Goal: Task Accomplishment & Management: Manage account settings

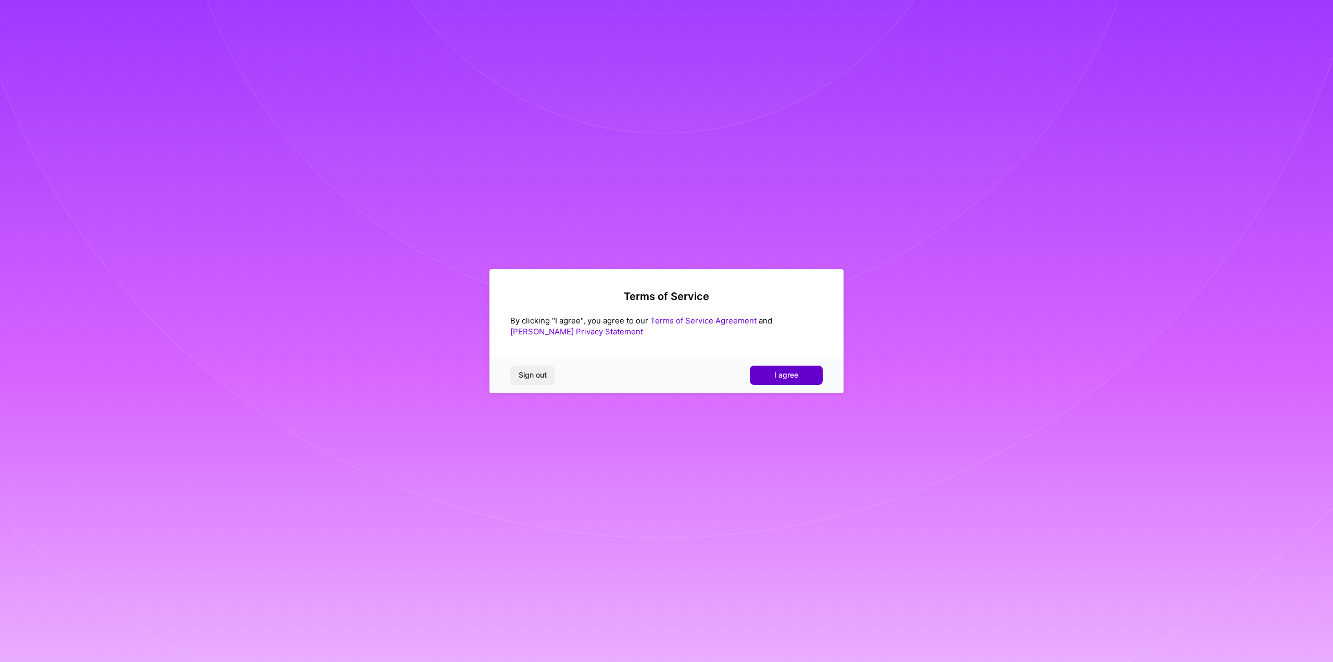
click at [784, 368] on button "I agree" at bounding box center [786, 375] width 73 height 19
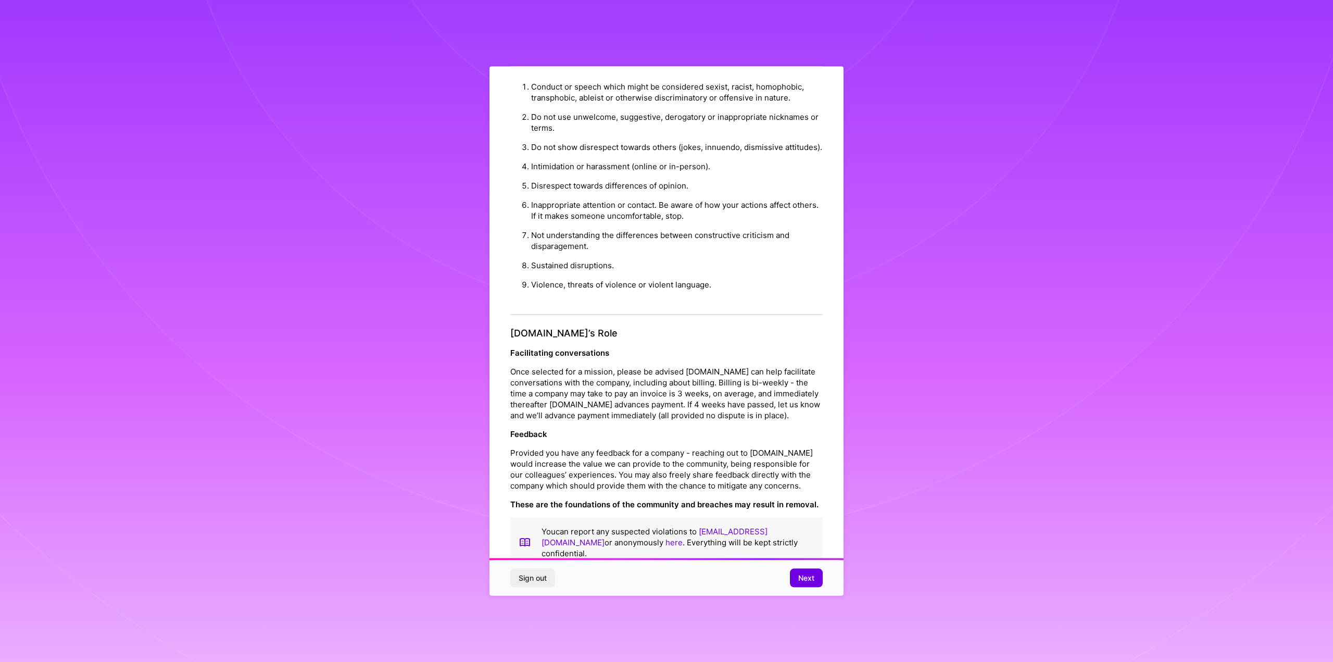
scroll to position [39, 0]
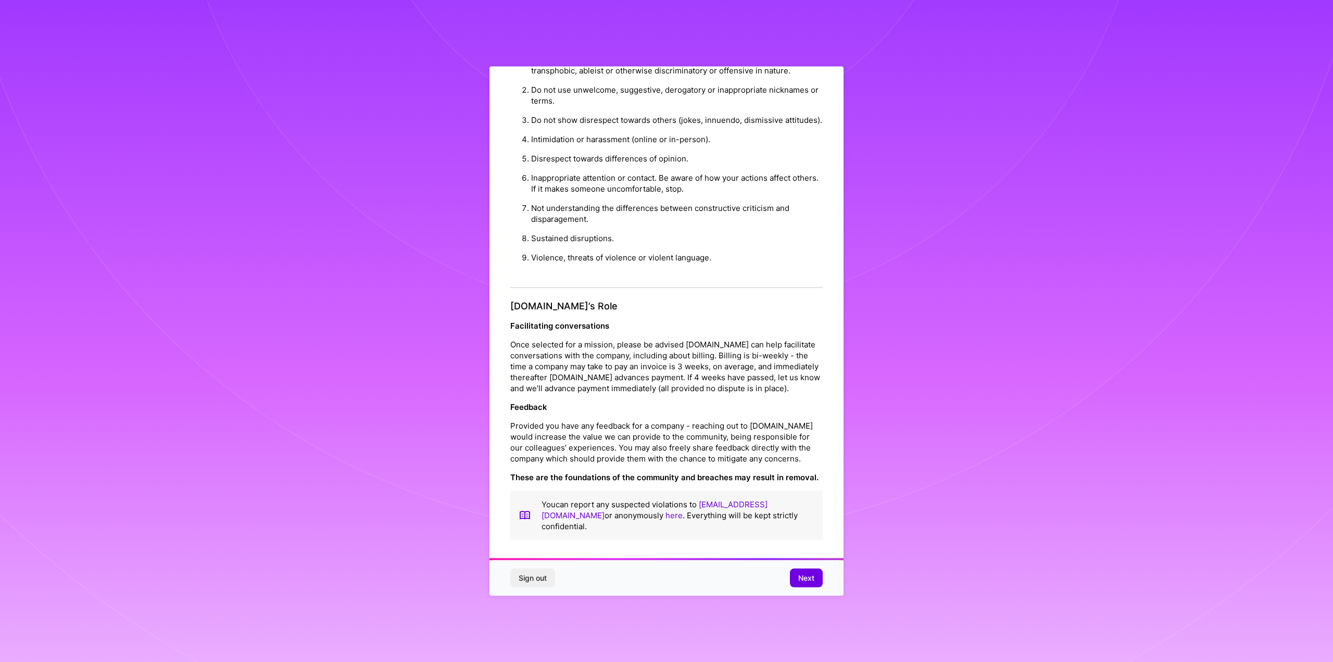
click at [811, 578] on span "Next" at bounding box center [806, 578] width 16 height 10
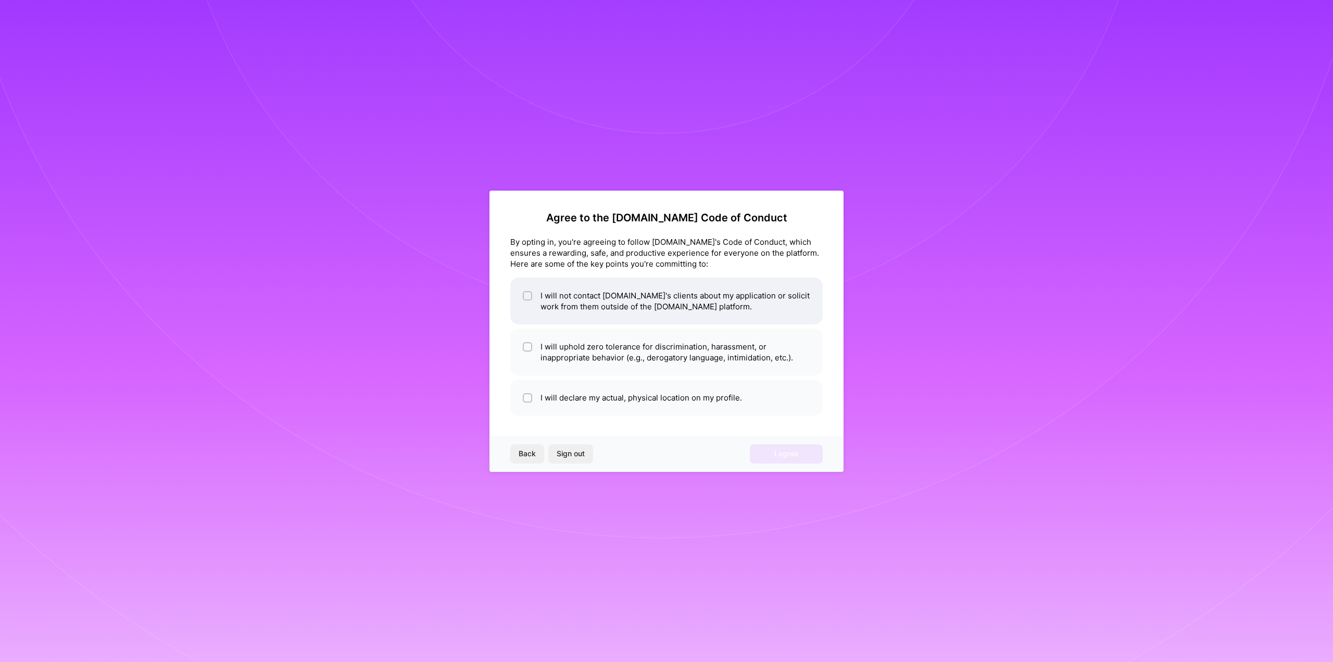
click at [525, 297] on input "checkbox" at bounding box center [528, 296] width 7 height 7
checkbox input "true"
click at [531, 344] on div at bounding box center [527, 346] width 9 height 9
checkbox input "true"
click at [524, 400] on div at bounding box center [527, 397] width 9 height 9
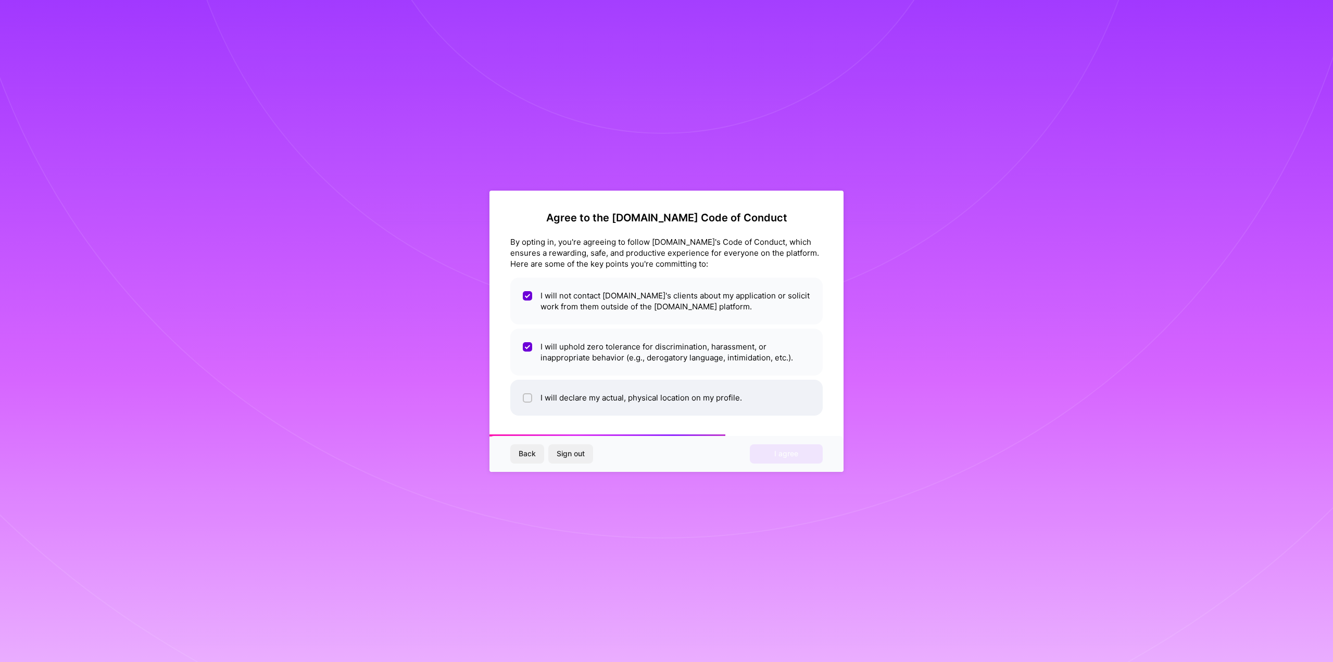
checkbox input "true"
click at [796, 448] on span "I agree" at bounding box center [786, 453] width 24 height 10
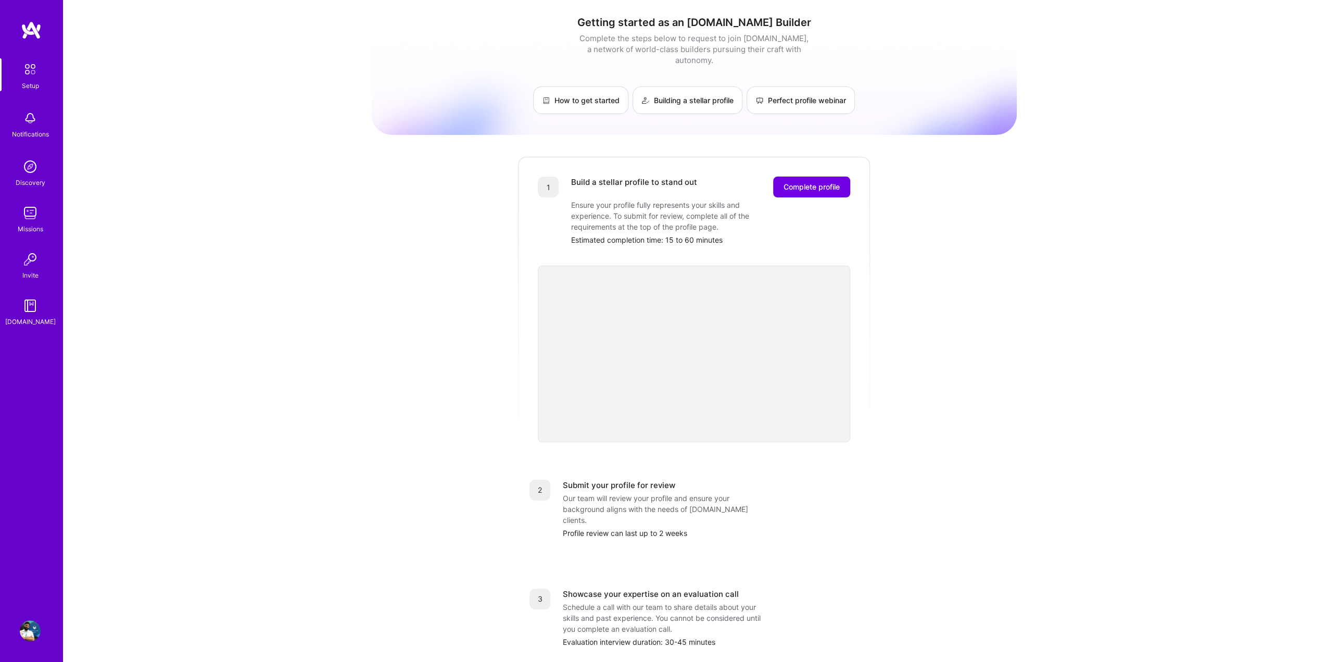
click at [35, 269] on img at bounding box center [30, 259] width 21 height 21
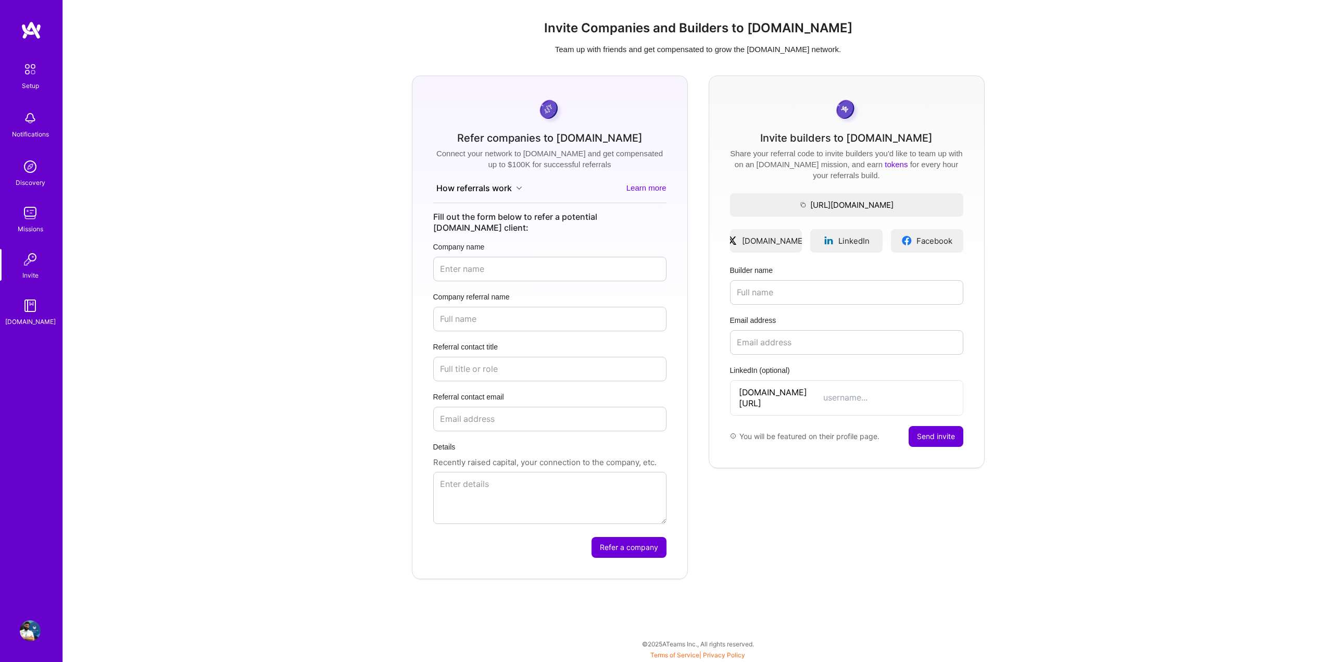
click at [487, 140] on div "Refer companies to [DOMAIN_NAME]" at bounding box center [549, 138] width 185 height 11
drag, startPoint x: 487, startPoint y: 140, endPoint x: 560, endPoint y: 170, distance: 79.6
click at [560, 170] on form "Refer companies to [DOMAIN_NAME] Connect your network to [DOMAIN_NAME] and get …" at bounding box center [550, 328] width 276 height 504
click at [760, 157] on div "Share your referral code to invite builders you'd like to team up with on an [D…" at bounding box center [846, 164] width 233 height 33
drag, startPoint x: 760, startPoint y: 157, endPoint x: 917, endPoint y: 183, distance: 159.5
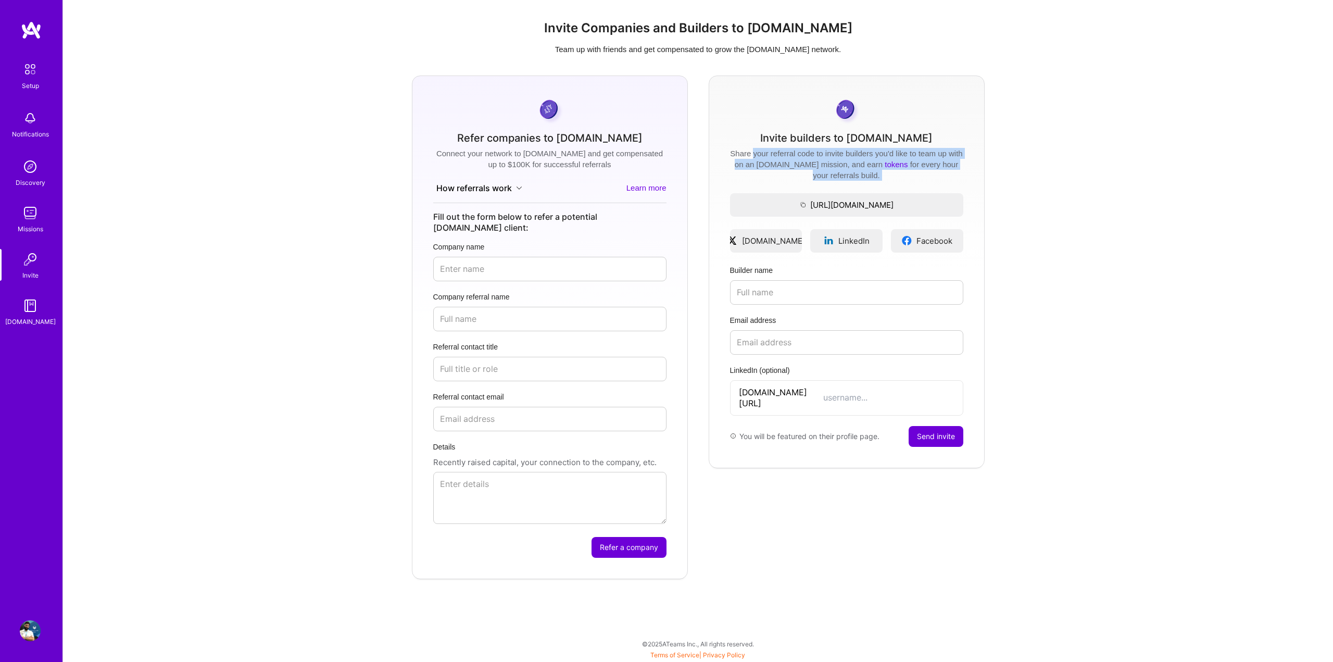
click at [917, 183] on div "Invite builders to [DOMAIN_NAME] Share your referral code to invite builders yo…" at bounding box center [847, 272] width 276 height 393
drag, startPoint x: 1131, startPoint y: 289, endPoint x: 969, endPoint y: 262, distance: 164.1
click at [1131, 289] on div "Refer companies to [DOMAIN_NAME] Connect your network to [DOMAIN_NAME] and get …" at bounding box center [698, 328] width 1254 height 504
click at [37, 33] on img at bounding box center [31, 30] width 21 height 19
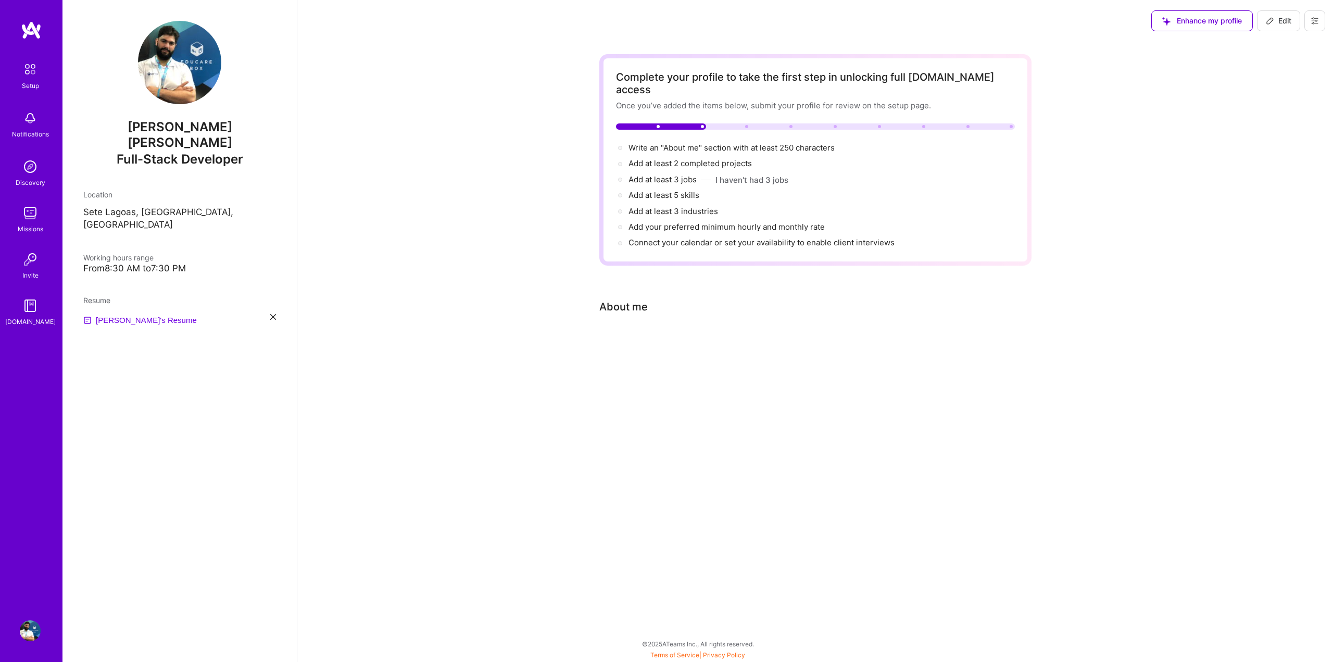
click at [1210, 22] on span "Enhance my profile" at bounding box center [1202, 21] width 80 height 10
click at [633, 299] on div "About me" at bounding box center [623, 307] width 48 height 16
click at [623, 299] on div "About me" at bounding box center [623, 307] width 48 height 16
click at [1216, 237] on div "Complete your profile to take the first step in unlocking full [DOMAIN_NAME] ac…" at bounding box center [815, 218] width 1036 height 352
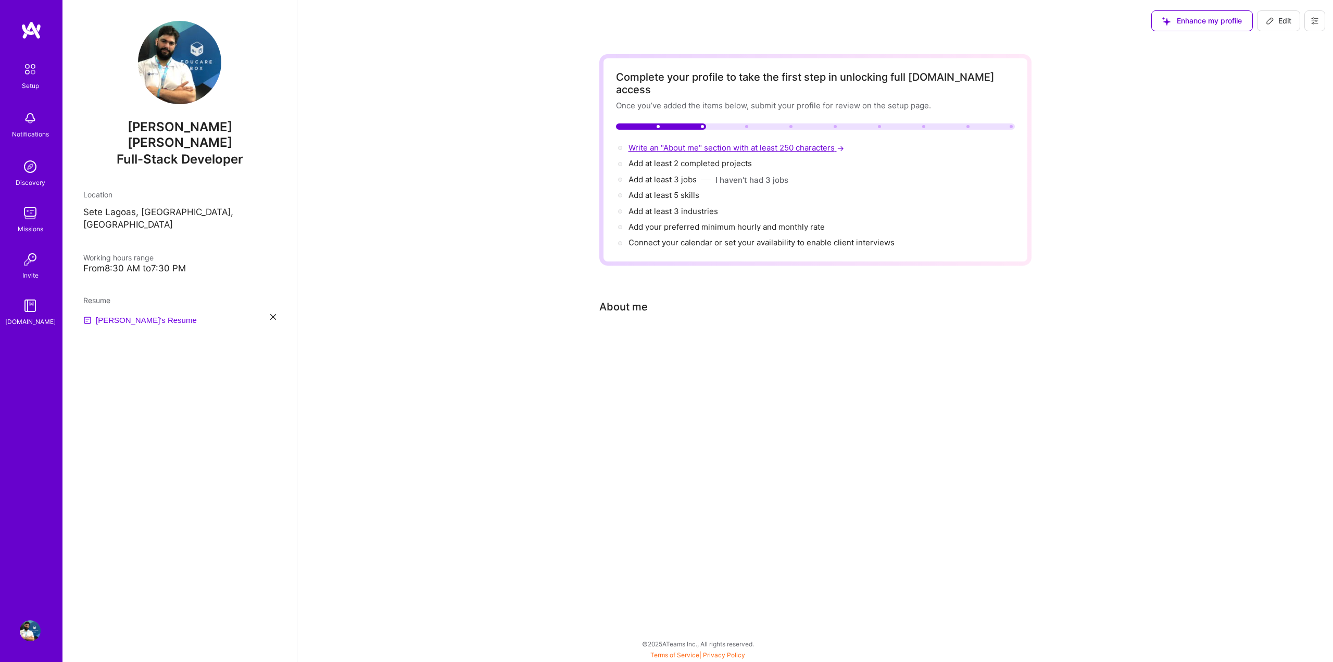
click at [735, 143] on span "Write an "About me" section with at least 250 characters →" at bounding box center [738, 148] width 218 height 10
select select "US"
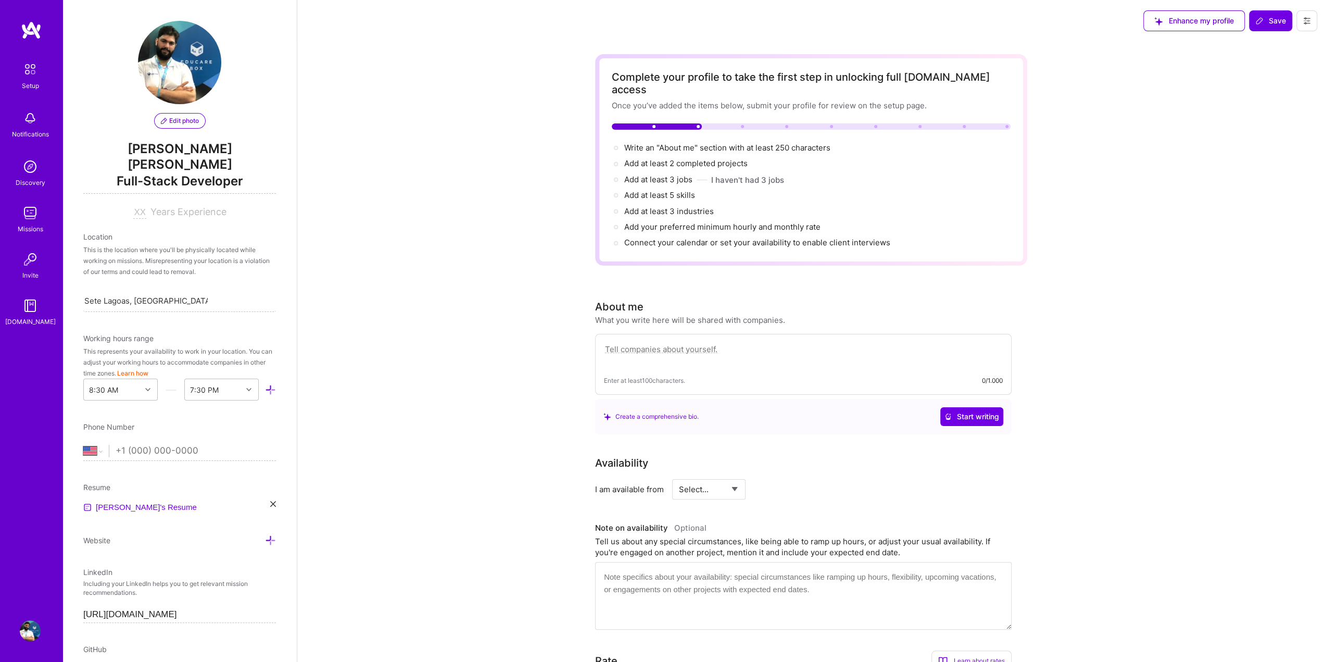
click at [1183, 21] on span "Enhance my profile" at bounding box center [1195, 21] width 80 height 10
click at [676, 343] on textarea at bounding box center [803, 355] width 399 height 24
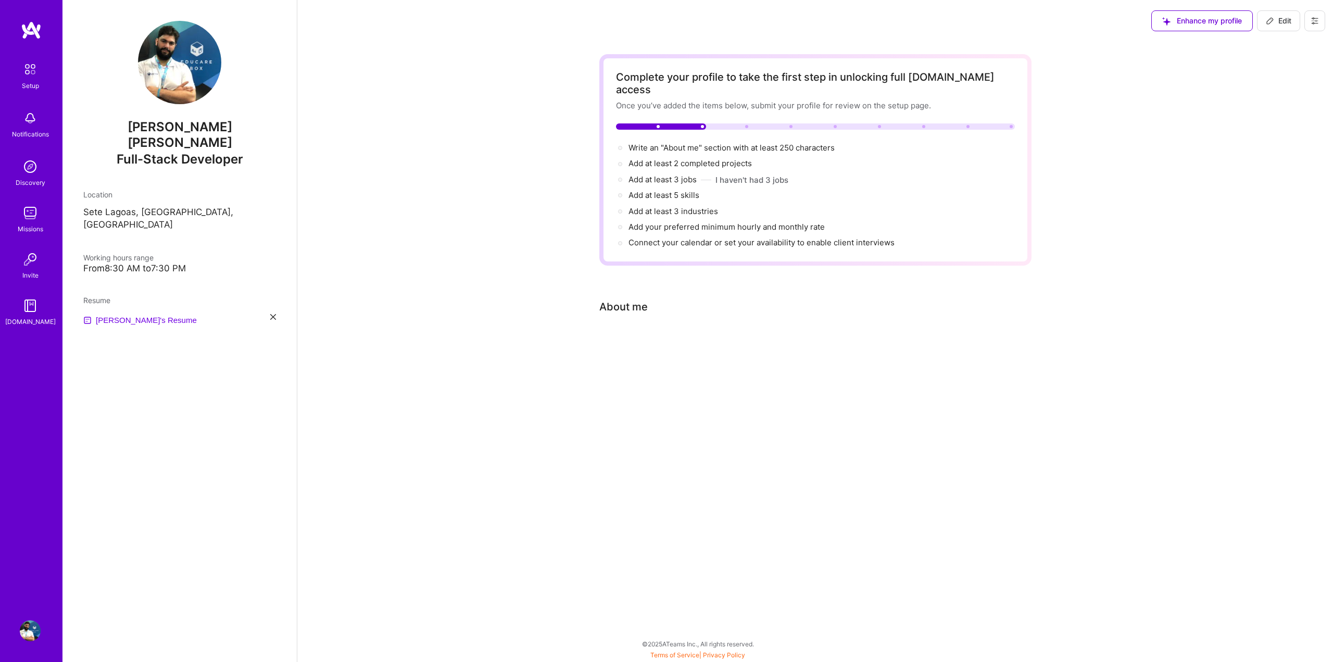
click at [637, 299] on div "About me" at bounding box center [623, 307] width 48 height 16
click at [689, 124] on div "Complete your profile to take the first step in unlocking full [DOMAIN_NAME] ac…" at bounding box center [815, 160] width 399 height 178
click at [690, 143] on span "Write an "About me" section with at least 250 characters →" at bounding box center [738, 148] width 218 height 10
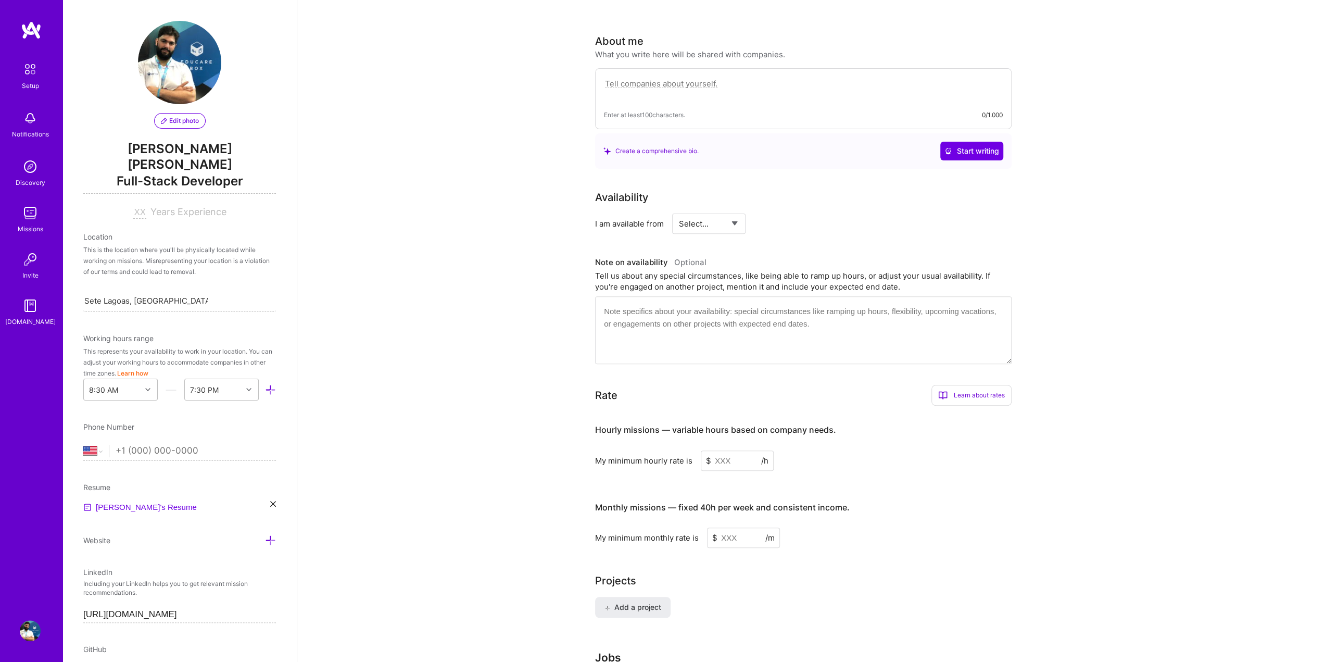
scroll to position [286, 0]
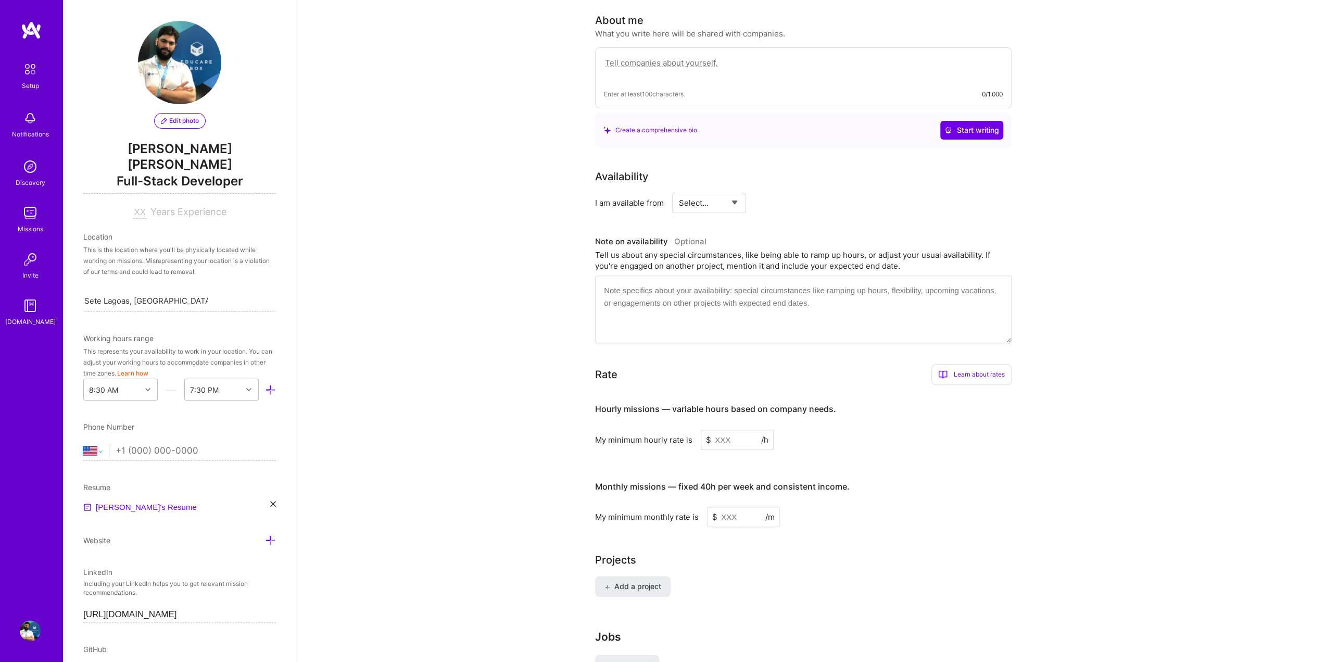
click at [101, 445] on select "[GEOGRAPHIC_DATA] [GEOGRAPHIC_DATA] [GEOGRAPHIC_DATA] [GEOGRAPHIC_DATA] [US_STA…" at bounding box center [96, 451] width 26 height 12
click at [383, 323] on div "Complete your profile to take the first step in unlocking full [DOMAIN_NAME] ac…" at bounding box center [811, 238] width 1028 height 966
click at [97, 445] on div "[GEOGRAPHIC_DATA] [GEOGRAPHIC_DATA] [GEOGRAPHIC_DATA] [GEOGRAPHIC_DATA] [US_STA…" at bounding box center [179, 453] width 193 height 16
click at [102, 445] on select "[GEOGRAPHIC_DATA] [GEOGRAPHIC_DATA] [GEOGRAPHIC_DATA] [GEOGRAPHIC_DATA] [US_STA…" at bounding box center [96, 451] width 26 height 12
select select "BR"
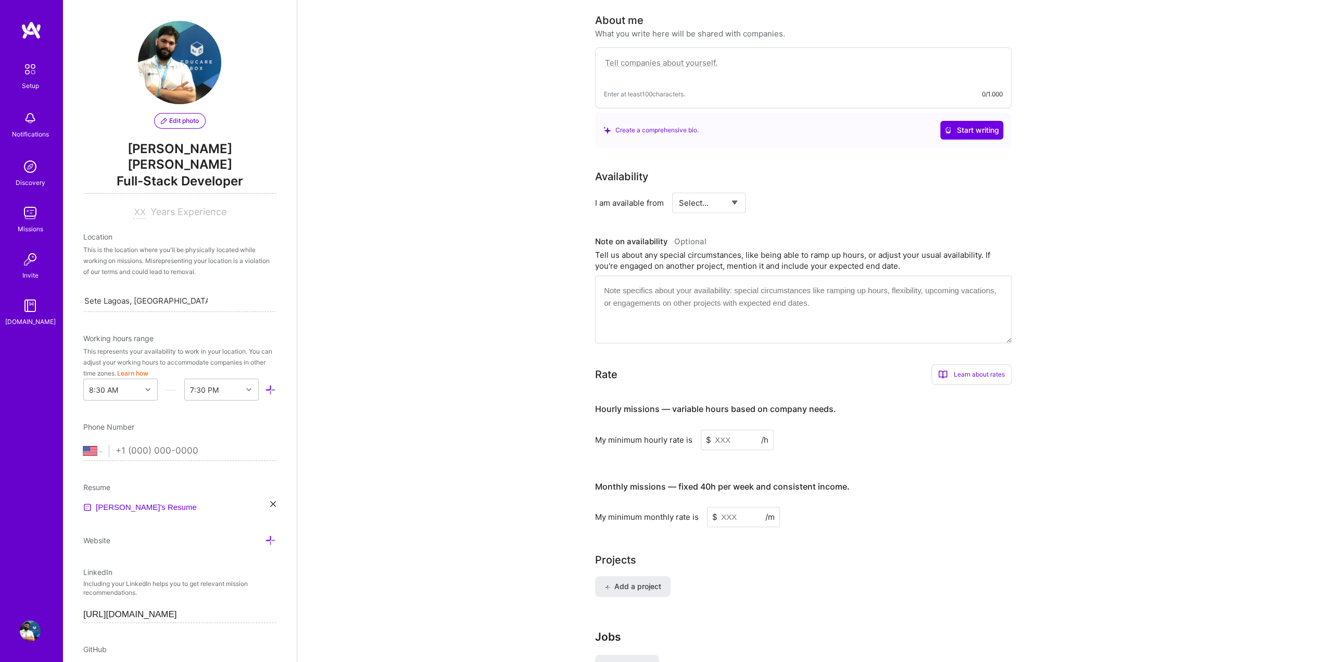
click at [83, 445] on select "[GEOGRAPHIC_DATA] [GEOGRAPHIC_DATA] [GEOGRAPHIC_DATA] [GEOGRAPHIC_DATA] [US_STA…" at bounding box center [96, 451] width 26 height 12
type input "[PHONE_NUMBER]"
click at [419, 397] on div "Complete your profile to take the first step in unlocking full [DOMAIN_NAME] ac…" at bounding box center [811, 238] width 1028 height 966
click at [203, 295] on input "Sete Lagoas, [GEOGRAPHIC_DATA], [GEOGRAPHIC_DATA]" at bounding box center [145, 300] width 123 height 11
click at [340, 290] on div "Complete your profile to take the first step in unlocking full [DOMAIN_NAME] ac…" at bounding box center [811, 238] width 1028 height 966
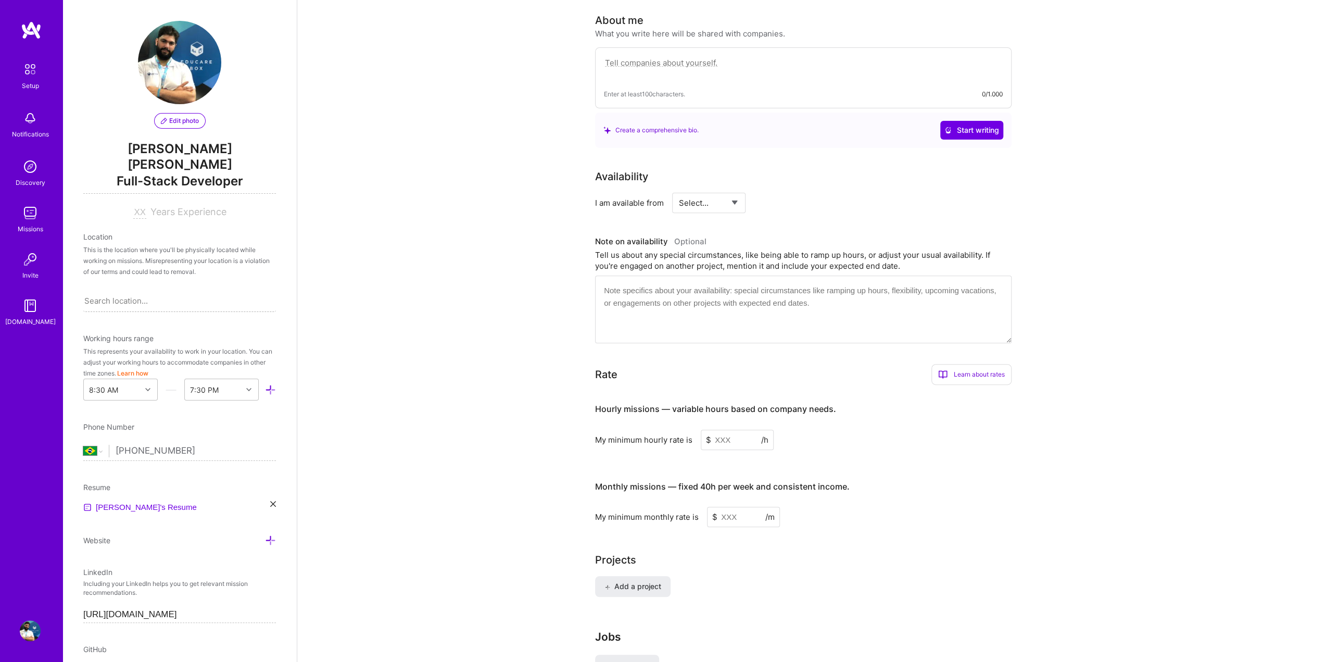
click at [165, 290] on div "Search location..." at bounding box center [179, 301] width 193 height 22
click at [133, 206] on input at bounding box center [139, 212] width 13 height 12
type input "15"
click at [120, 295] on div "Search location..." at bounding box center [116, 300] width 64 height 11
type input "Sete Lagoas"
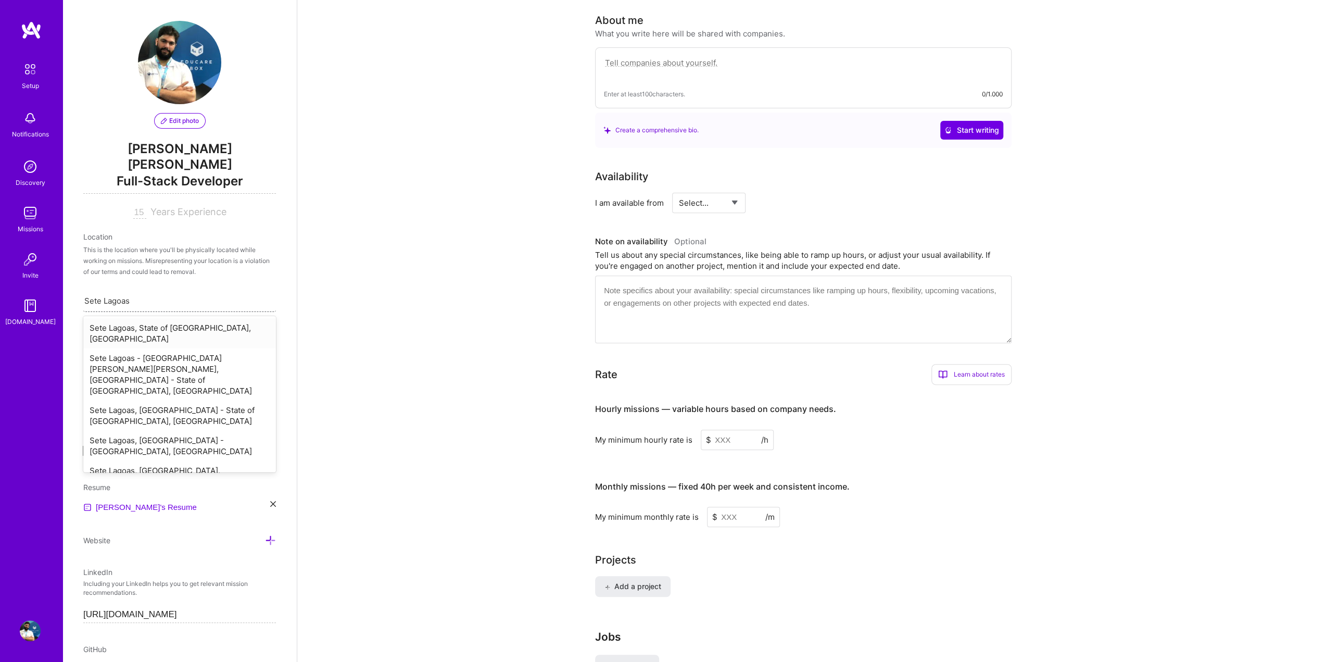
click at [131, 318] on div "Sete Lagoas, State of [GEOGRAPHIC_DATA], [GEOGRAPHIC_DATA]" at bounding box center [179, 333] width 193 height 30
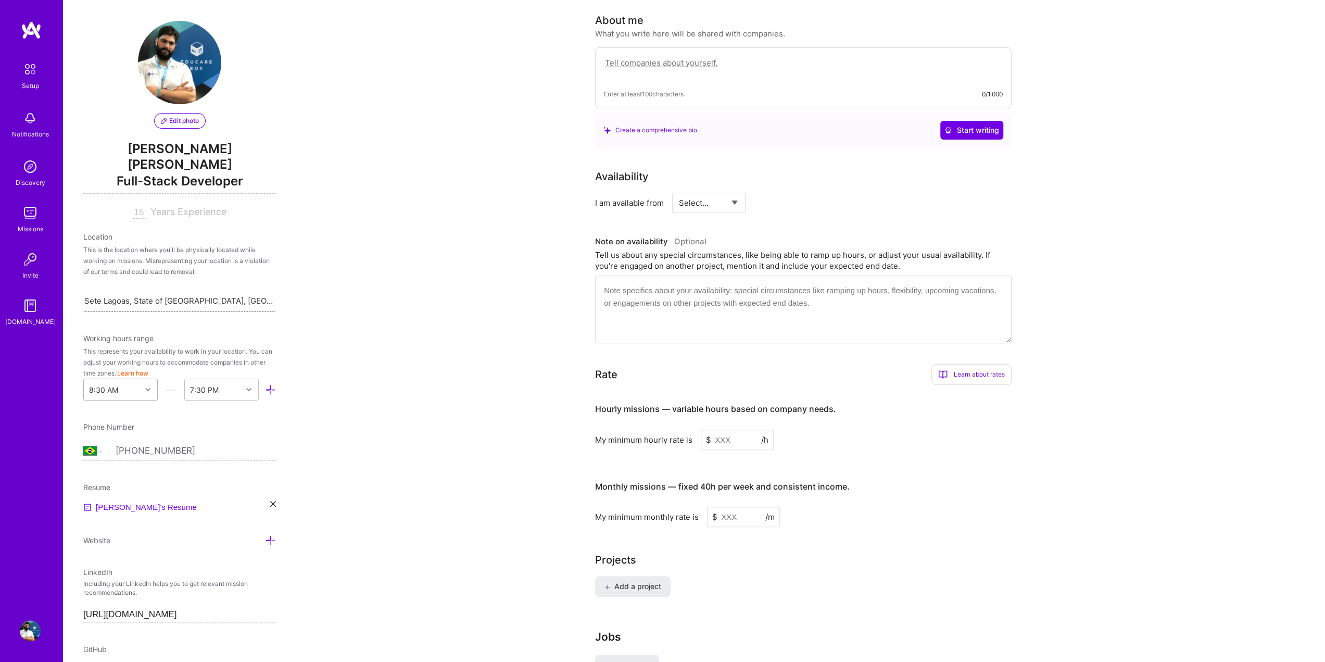
click at [135, 379] on div "8:30 AM" at bounding box center [112, 389] width 57 height 21
click at [122, 455] on div "8:00 AM" at bounding box center [120, 464] width 74 height 19
click at [224, 379] on div "End Time" at bounding box center [213, 389] width 57 height 21
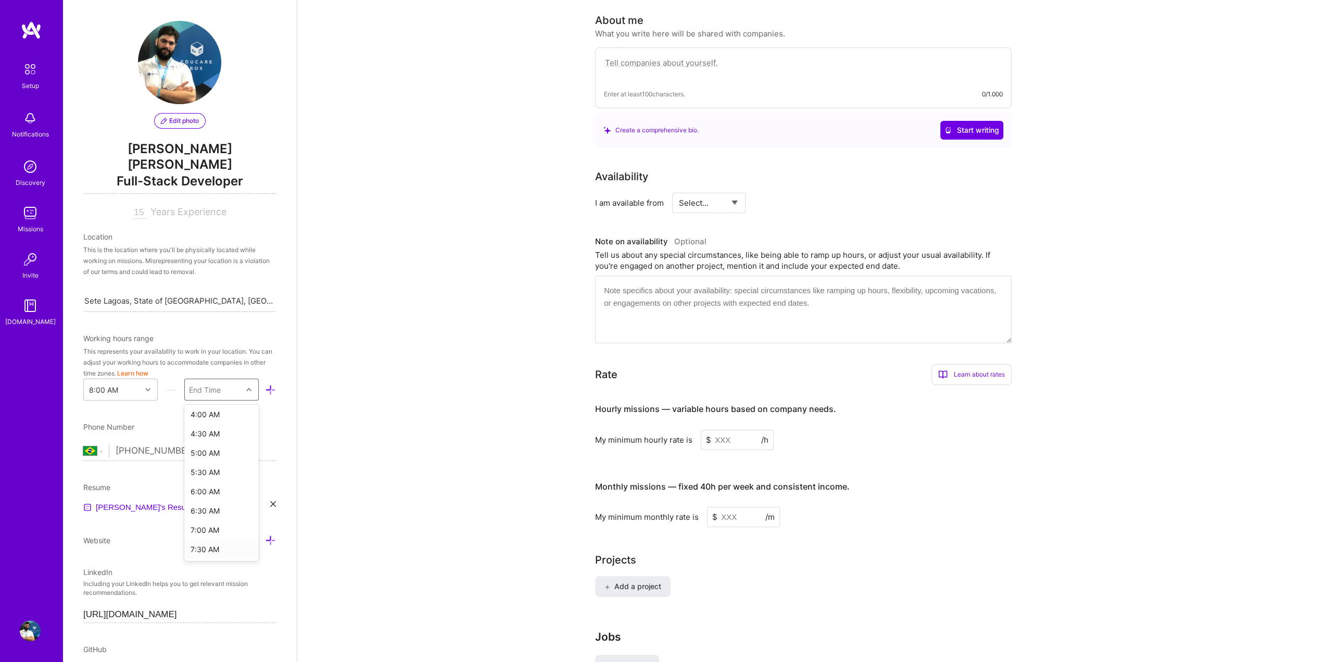
click at [218, 540] on div "7:30 AM" at bounding box center [221, 549] width 74 height 19
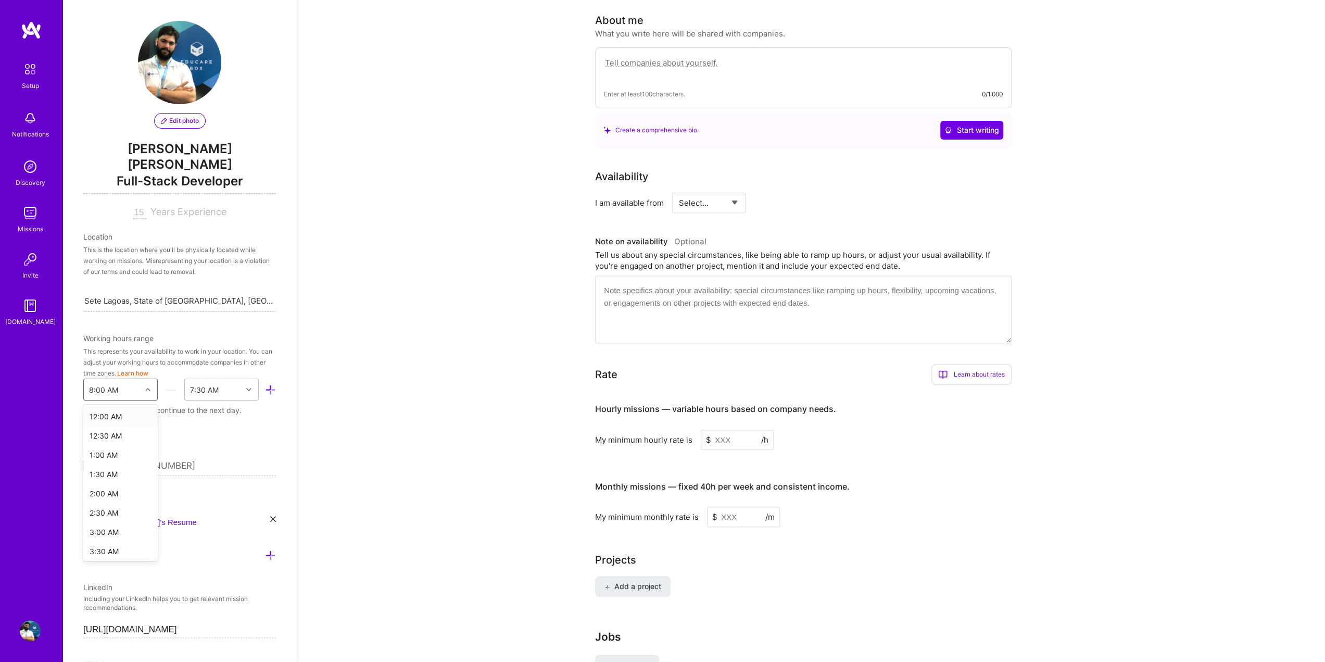
click at [145, 387] on icon at bounding box center [147, 389] width 5 height 5
click at [117, 474] on div "8:30 AM" at bounding box center [120, 483] width 74 height 19
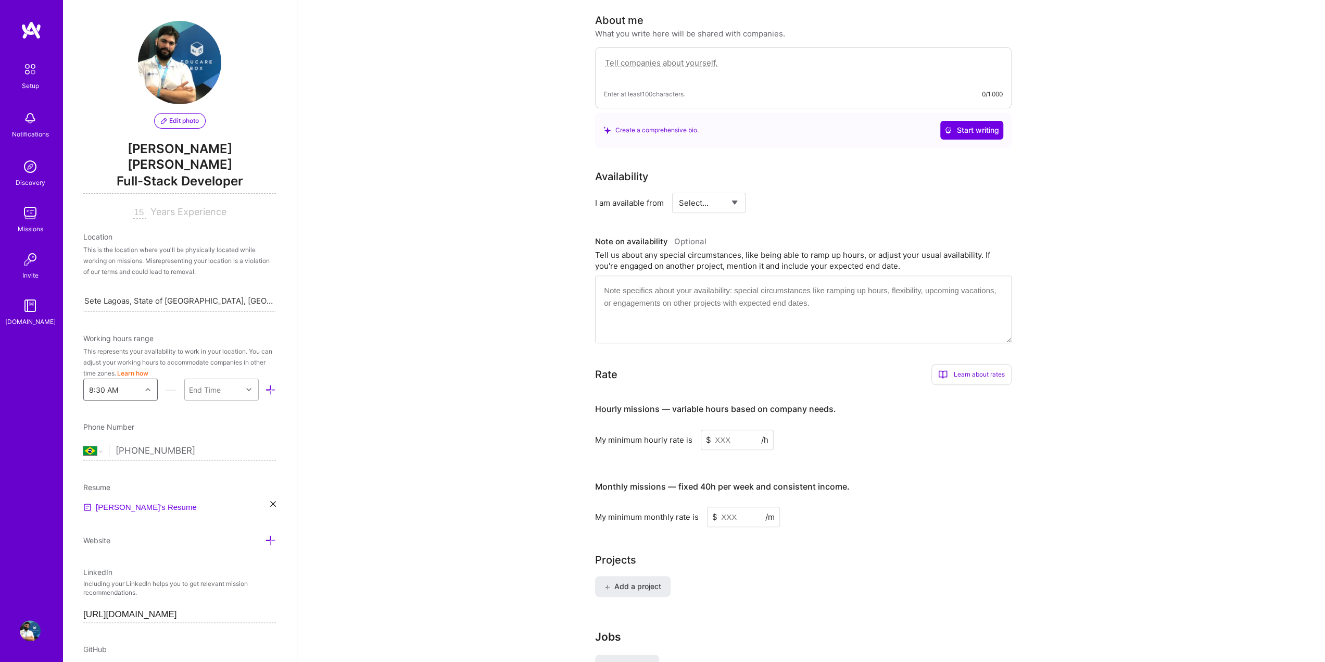
click at [233, 379] on div "End Time" at bounding box center [213, 389] width 57 height 21
click at [216, 540] on div "8:00 AM" at bounding box center [221, 549] width 74 height 19
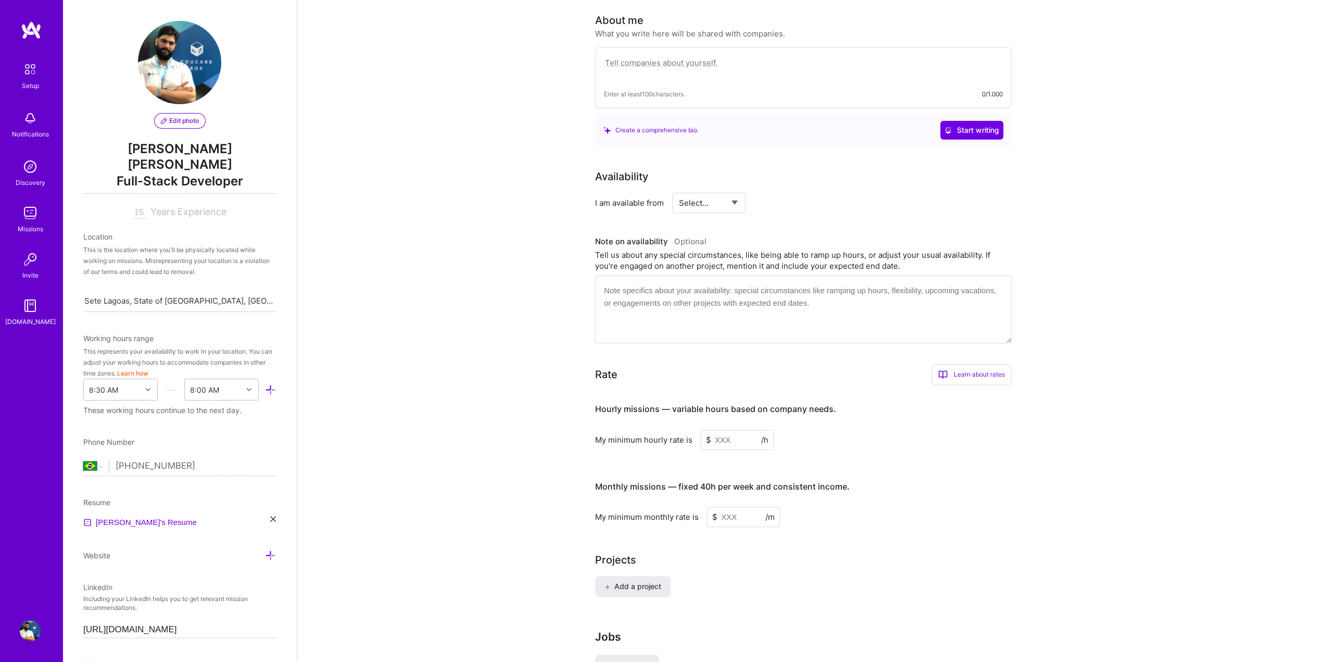
click at [453, 398] on div "Complete your profile to take the first step in unlocking full [DOMAIN_NAME] ac…" at bounding box center [811, 238] width 1028 height 966
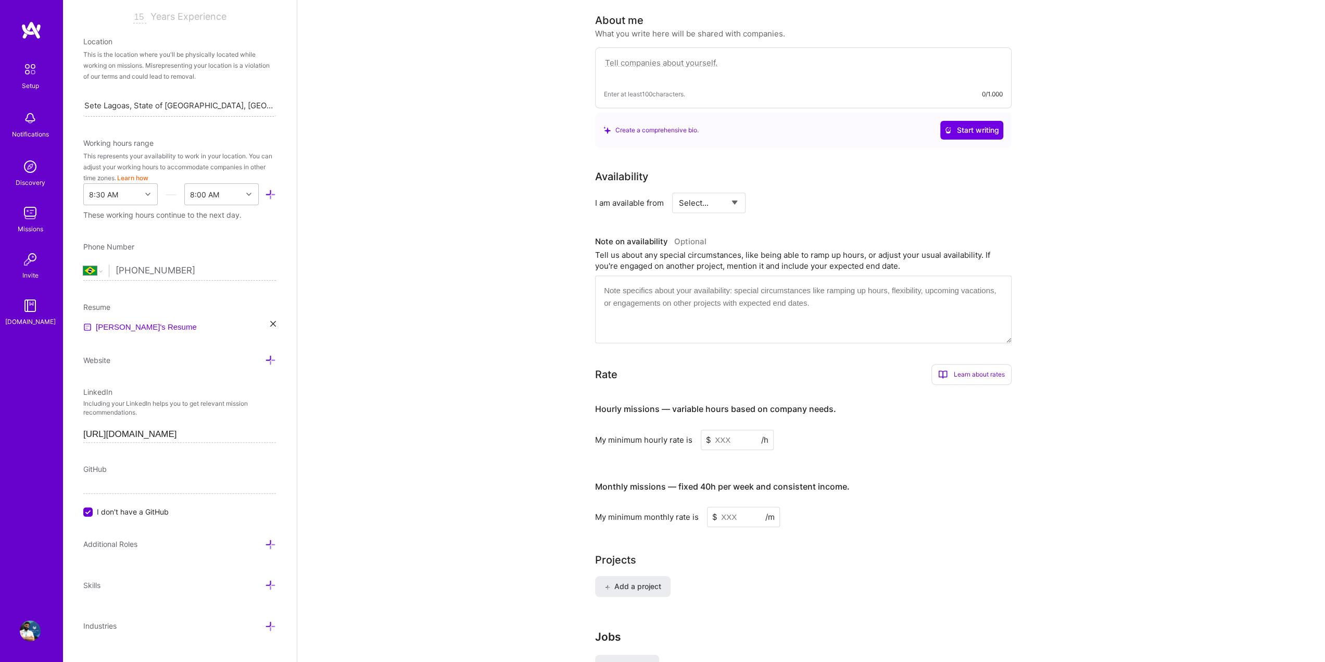
scroll to position [196, 0]
click at [92, 209] on div "These working hours continue to the next day." at bounding box center [179, 214] width 193 height 11
drag, startPoint x: 92, startPoint y: 198, endPoint x: 269, endPoint y: 198, distance: 176.6
click at [256, 209] on div "These working hours continue to the next day." at bounding box center [179, 214] width 193 height 11
click at [416, 214] on div "Complete your profile to take the first step in unlocking full [DOMAIN_NAME] ac…" at bounding box center [811, 238] width 1028 height 966
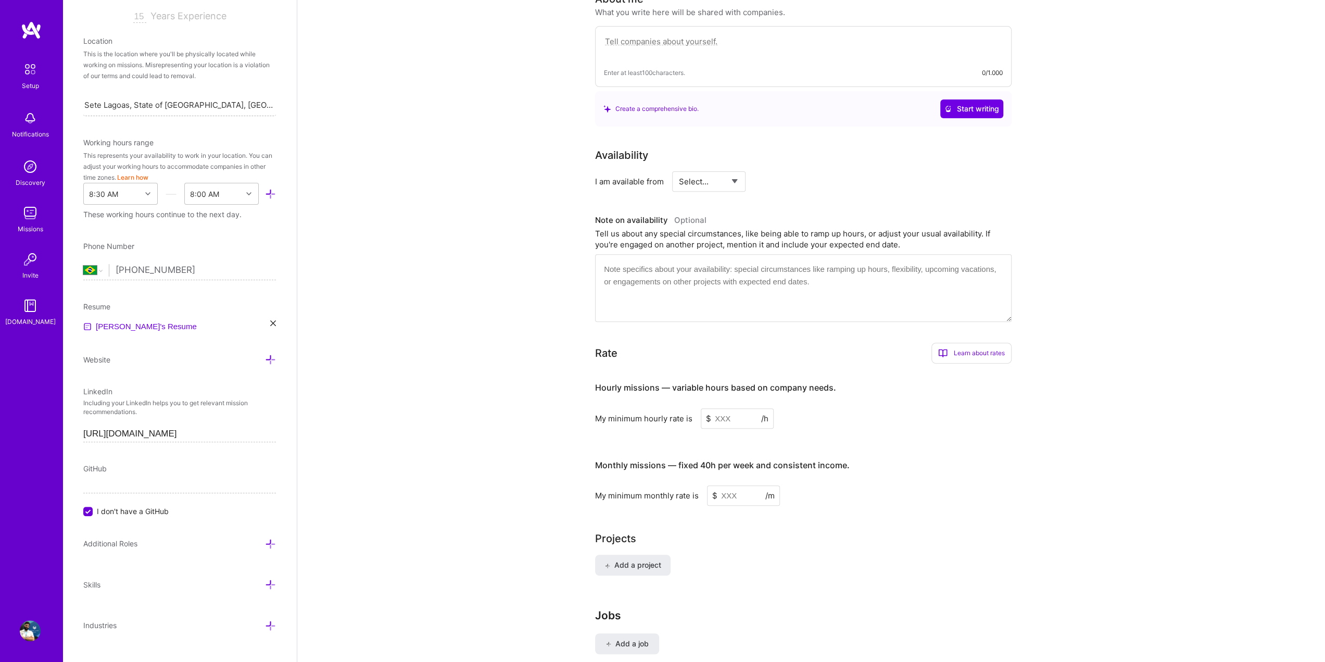
scroll to position [378, 0]
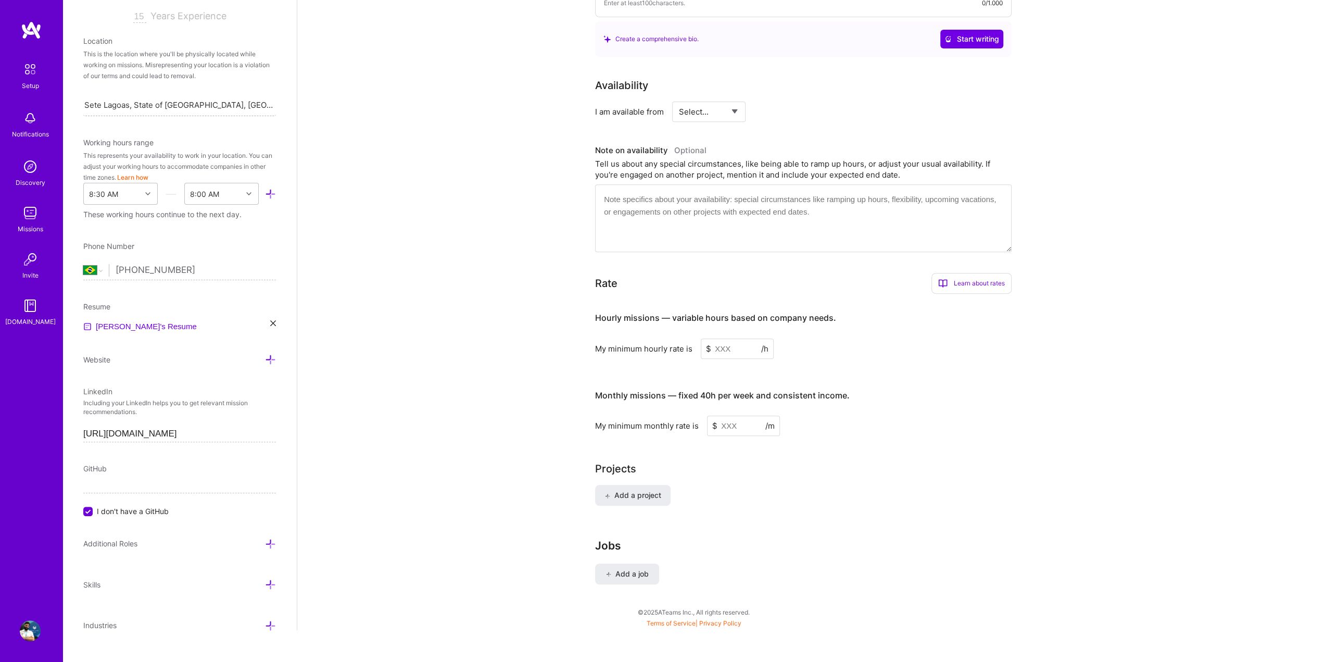
click at [103, 464] on span "GitHub" at bounding box center [94, 468] width 23 height 9
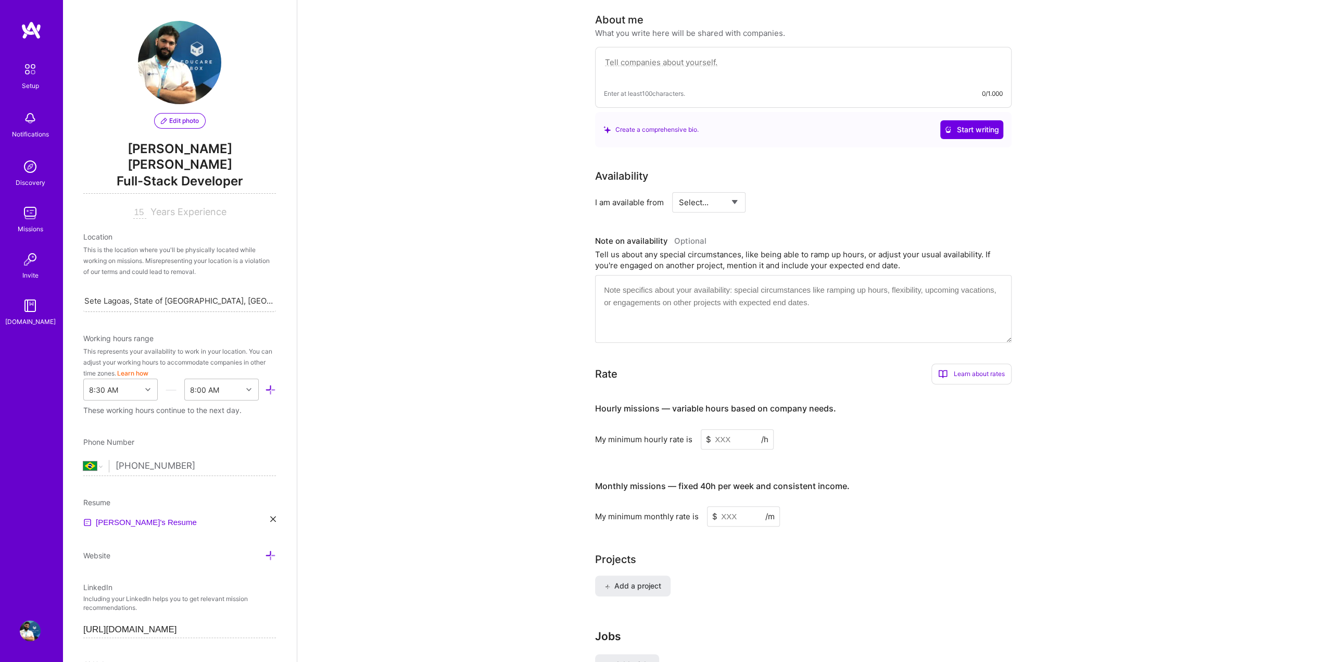
scroll to position [0, 0]
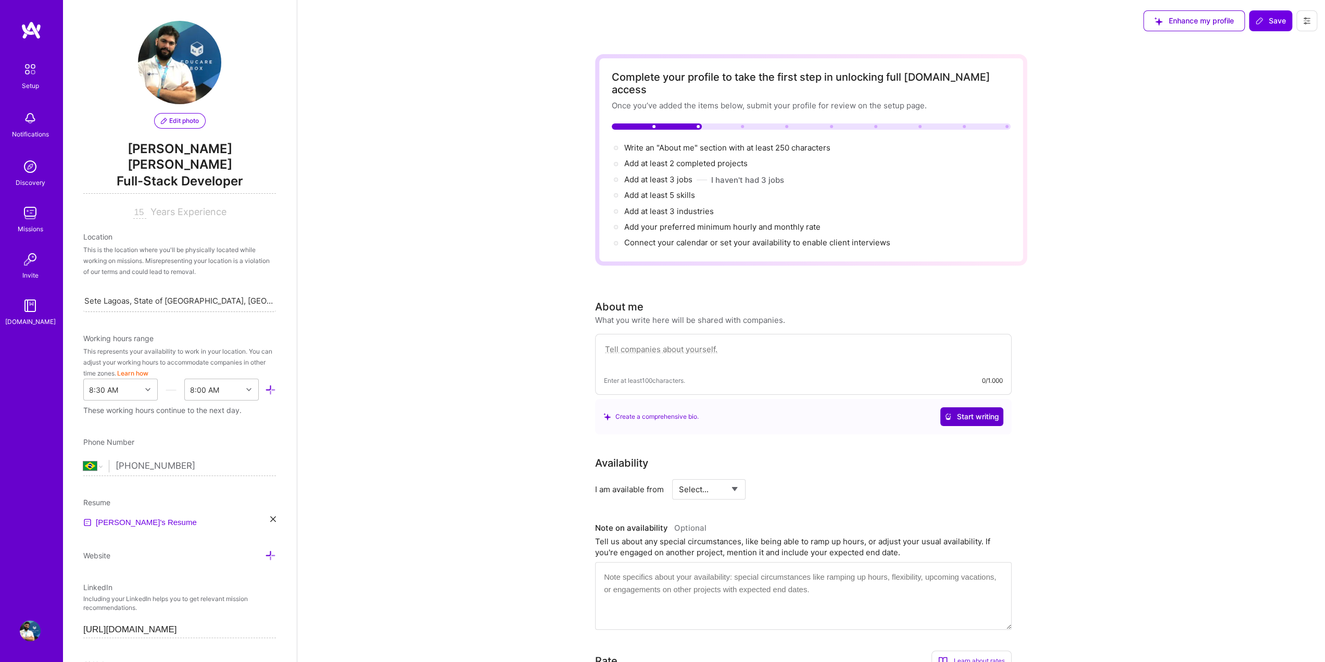
click at [972, 407] on button "Start writing" at bounding box center [972, 416] width 63 height 19
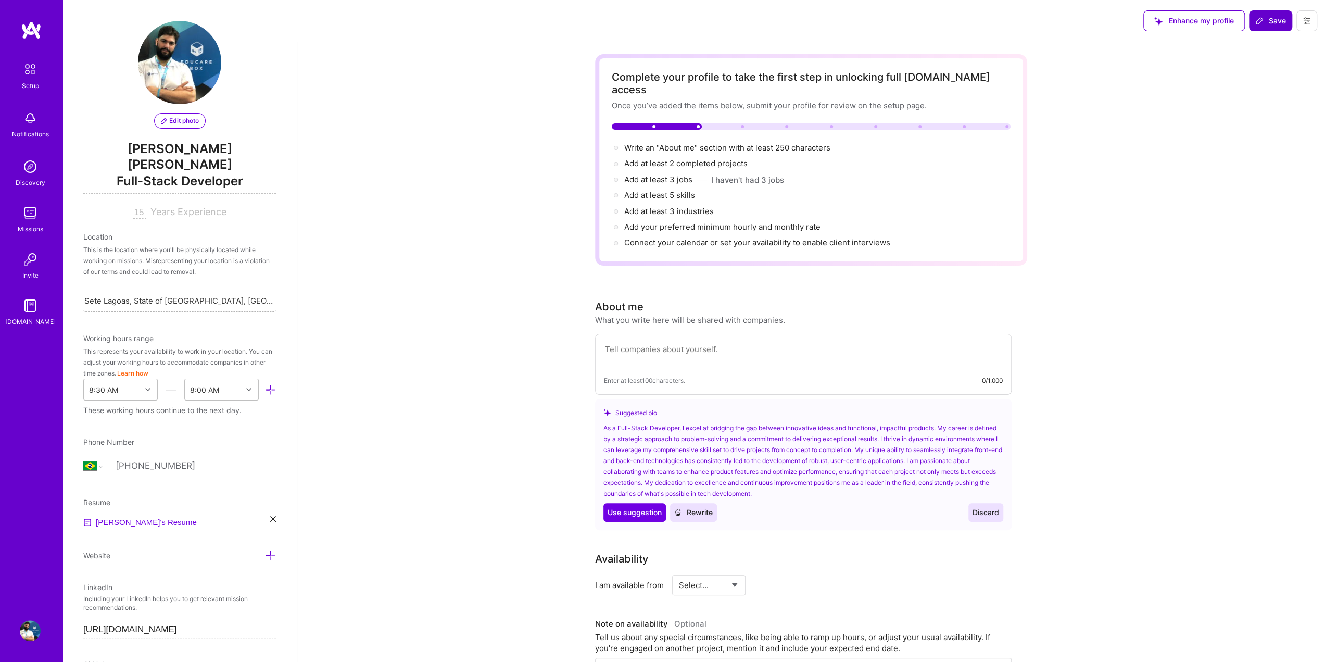
click at [1278, 18] on span "Save" at bounding box center [1271, 21] width 31 height 10
click at [1306, 16] on button at bounding box center [1307, 20] width 21 height 21
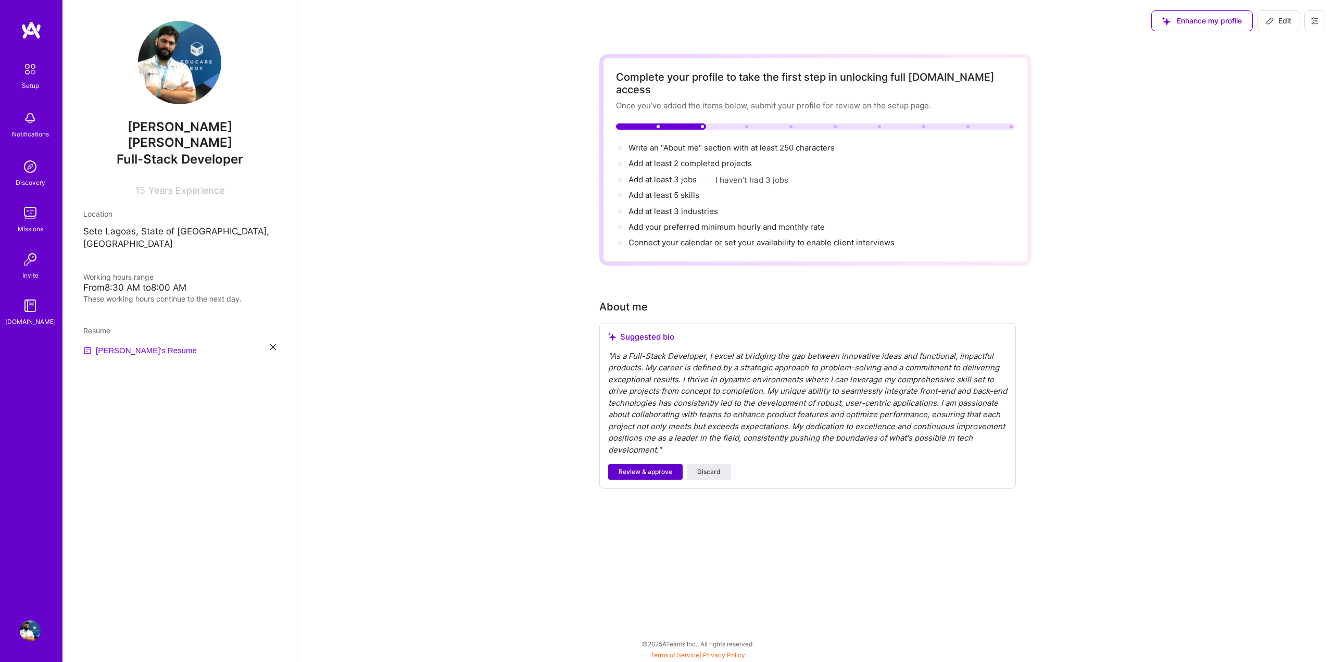
click at [643, 467] on span "Review & approve" at bounding box center [646, 471] width 54 height 9
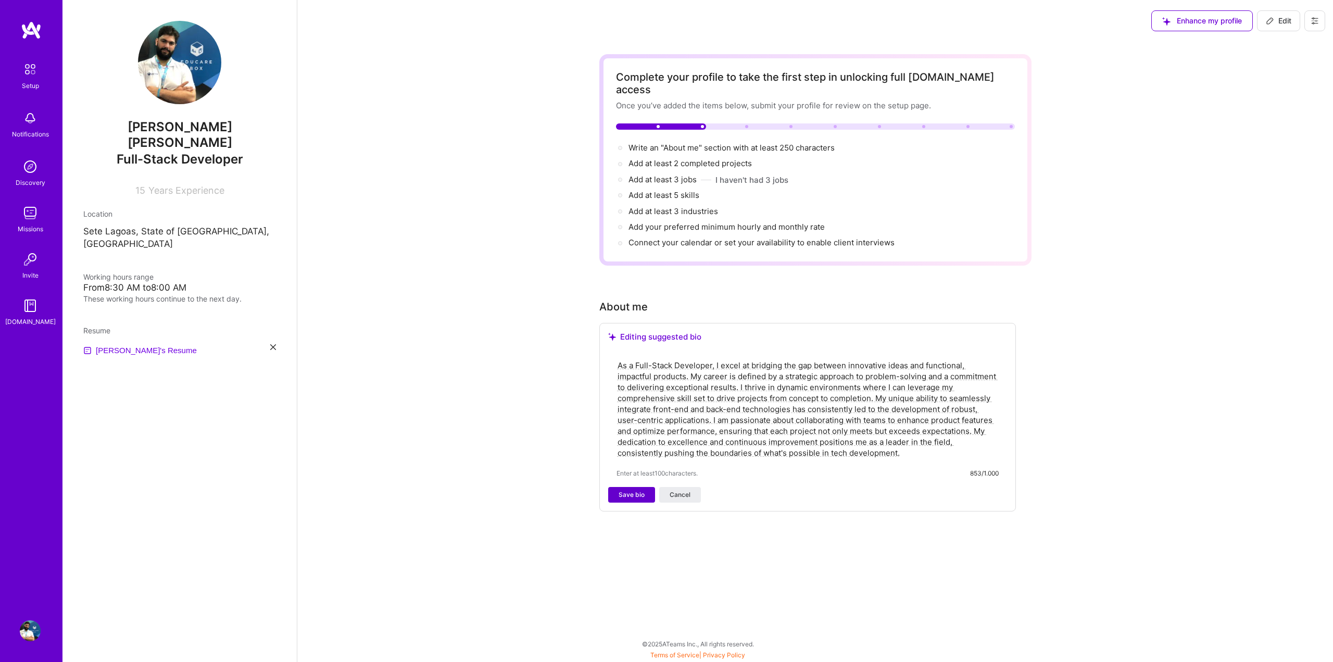
click at [627, 490] on span "Save bio" at bounding box center [632, 494] width 26 height 9
click at [642, 490] on span "Save bio" at bounding box center [632, 494] width 26 height 9
click at [744, 399] on textarea "As a Full-Stack Developer, I excel at bridging the gap between innovative ideas…" at bounding box center [808, 409] width 382 height 101
click at [32, 119] on img at bounding box center [30, 118] width 21 height 21
click at [35, 64] on img at bounding box center [30, 69] width 22 height 22
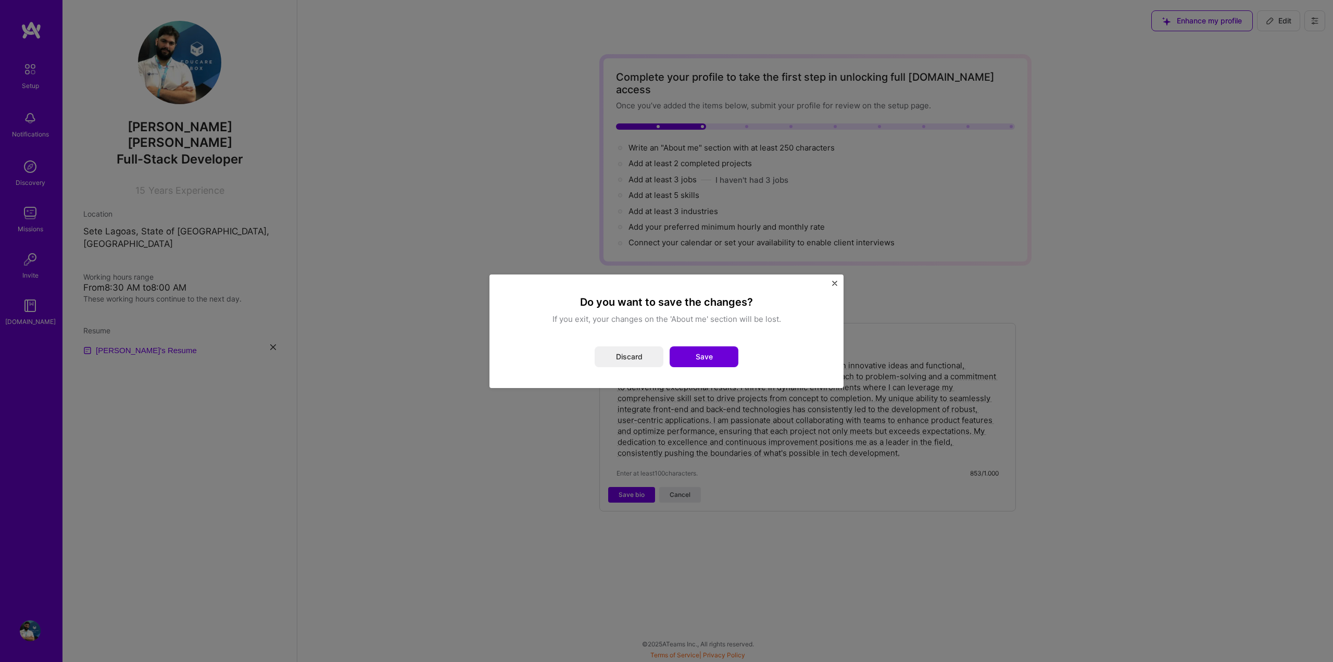
click at [33, 70] on div "Do you want to save the changes? If you exit, your changes on the 'About me' se…" at bounding box center [666, 331] width 1333 height 662
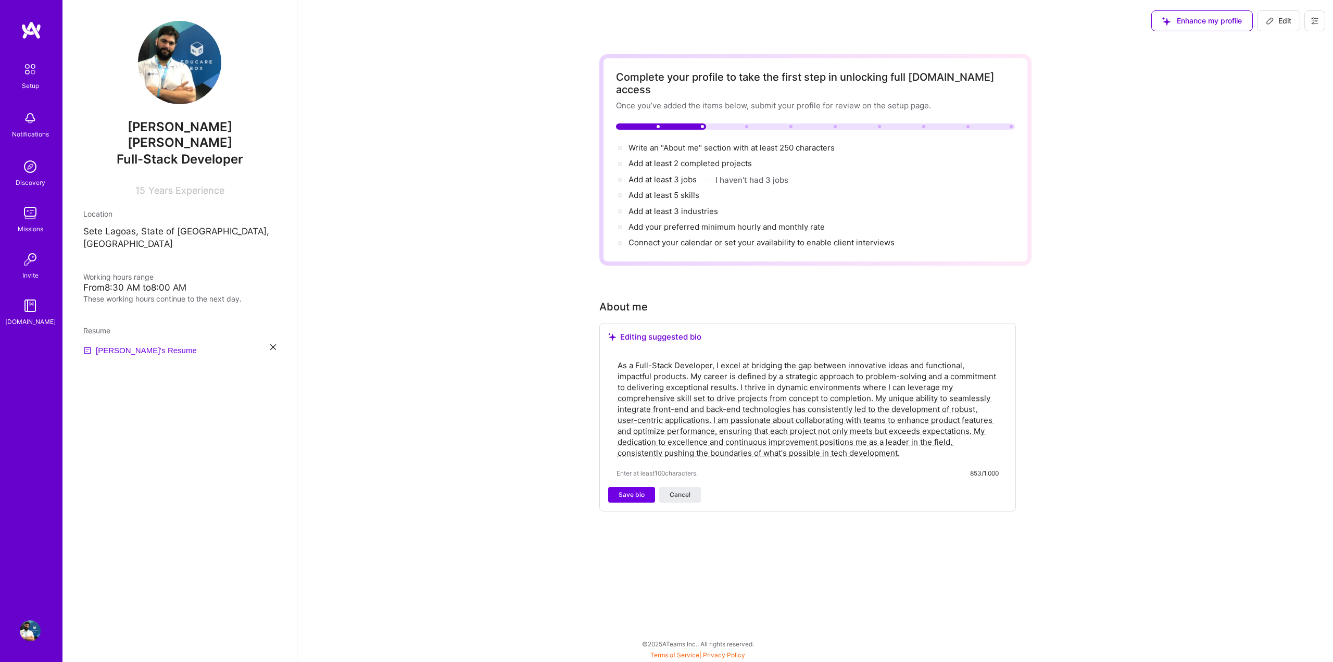
click at [35, 73] on img at bounding box center [30, 69] width 22 height 22
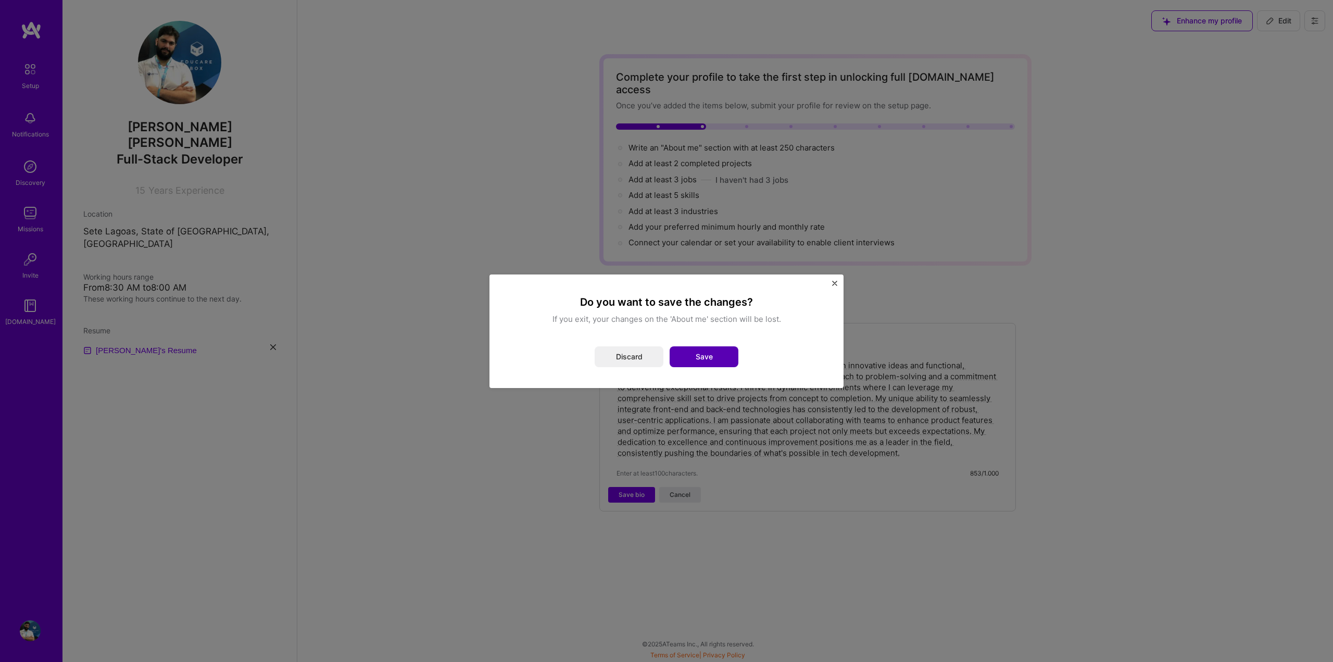
click at [724, 352] on button "Save" at bounding box center [704, 356] width 69 height 21
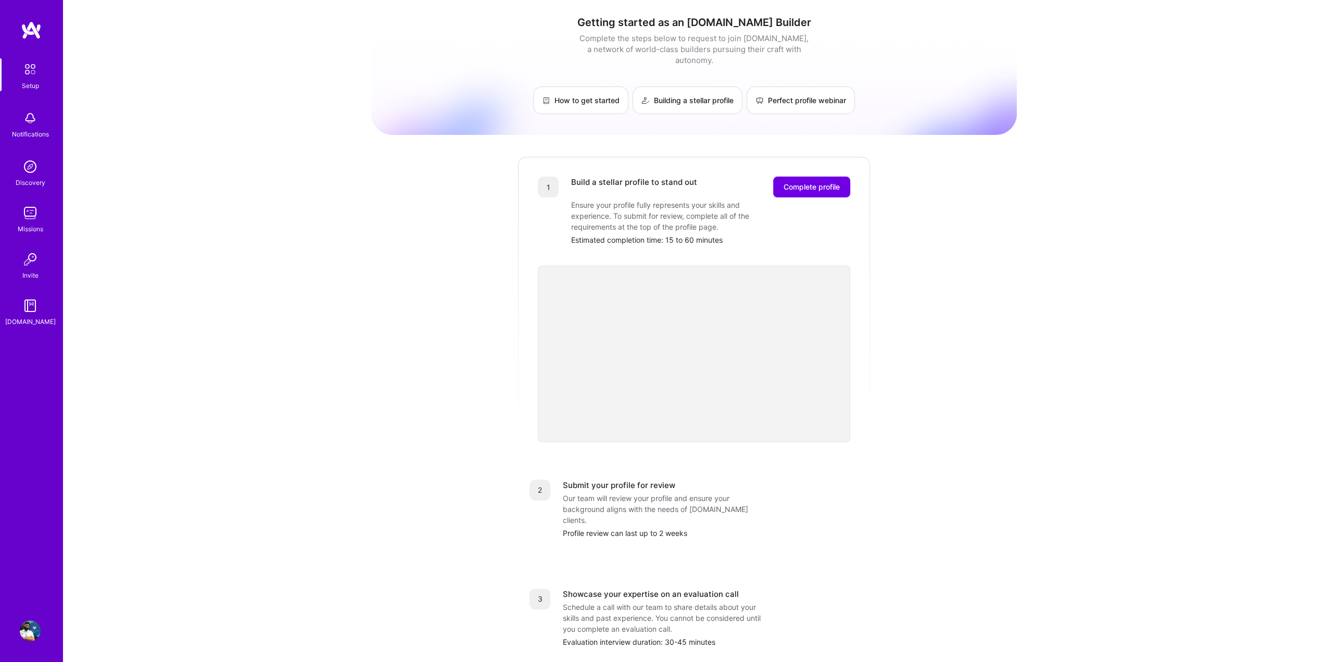
click at [232, 379] on div "Getting started as an [DOMAIN_NAME] Builder Complete the steps below to request…" at bounding box center [694, 406] width 1262 height 813
click at [25, 169] on img at bounding box center [30, 166] width 21 height 21
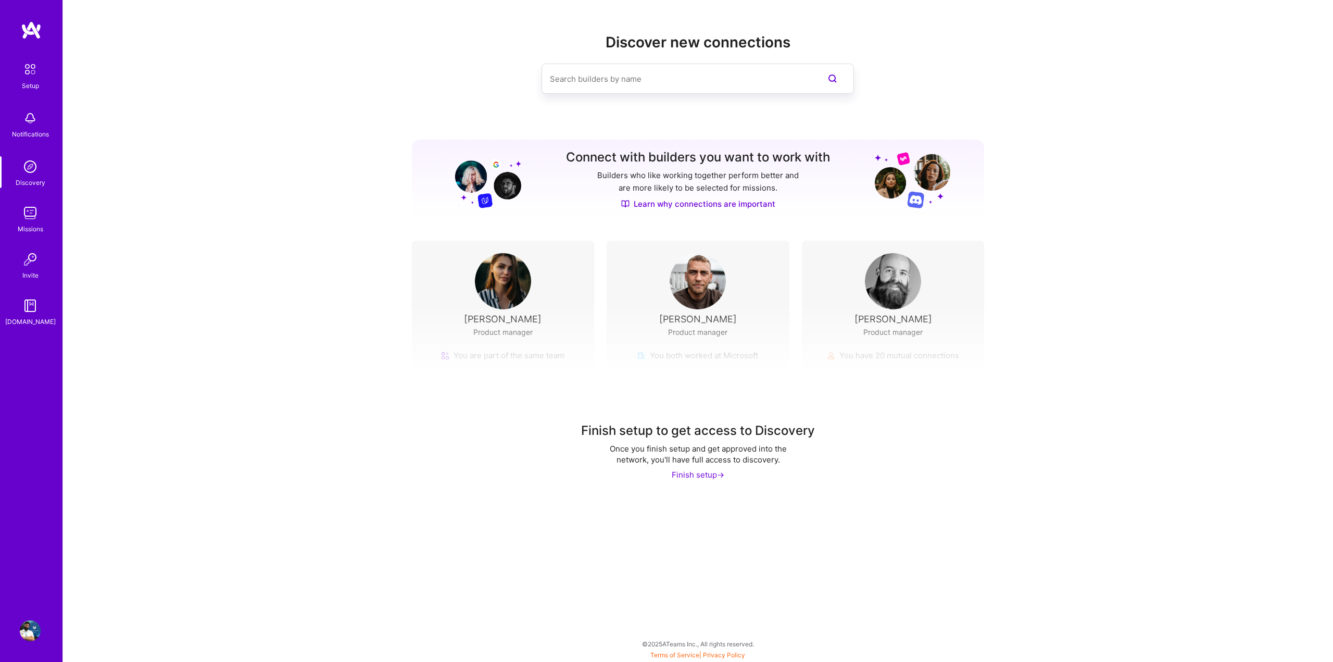
click at [29, 213] on img at bounding box center [30, 213] width 21 height 21
